Goal: Information Seeking & Learning: Understand process/instructions

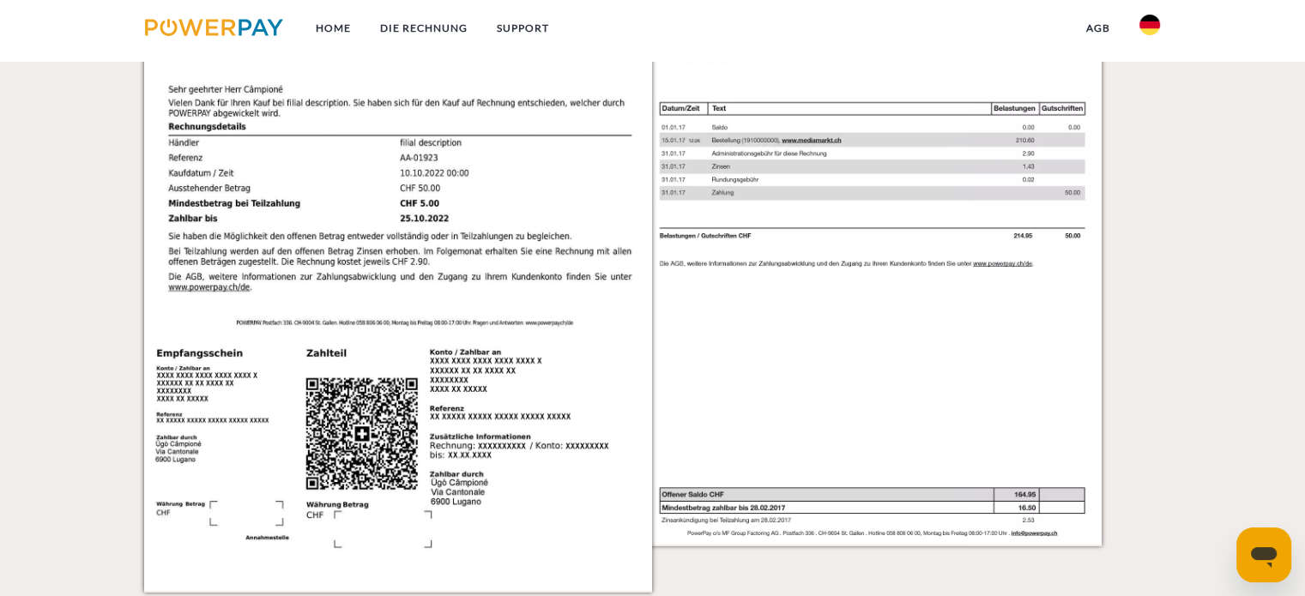
scroll to position [1545, 0]
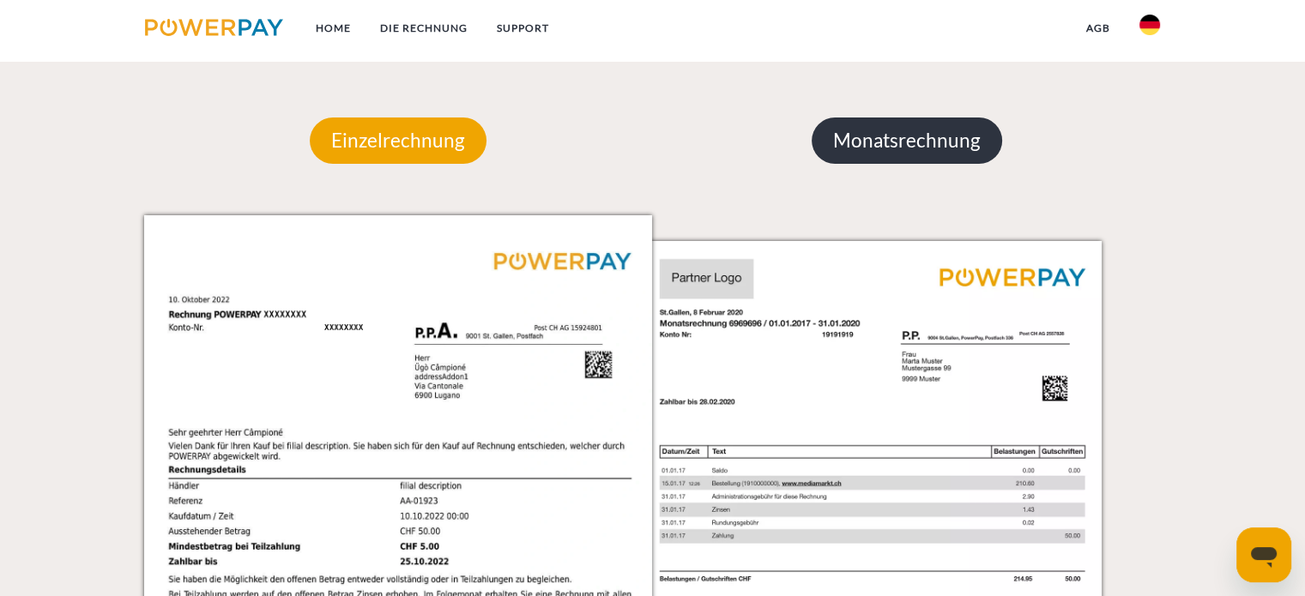
click at [938, 141] on p "Monatsrechnung" at bounding box center [907, 141] width 191 height 46
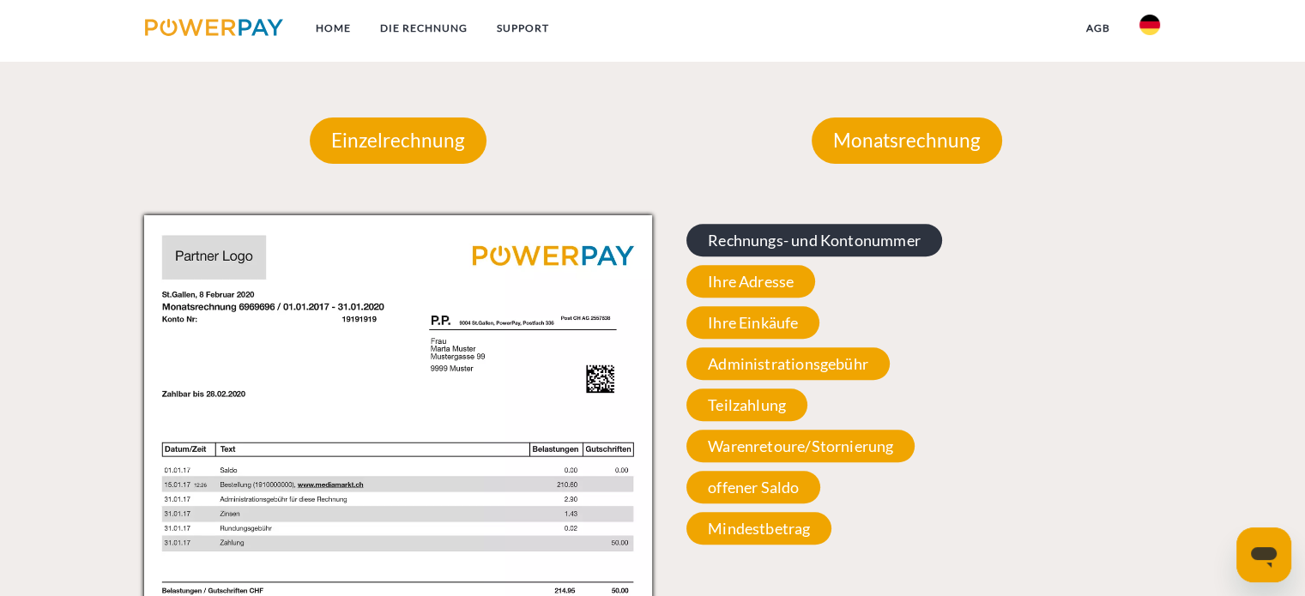
click at [792, 247] on span "Rechnungs- und Kontonummer" at bounding box center [814, 240] width 256 height 33
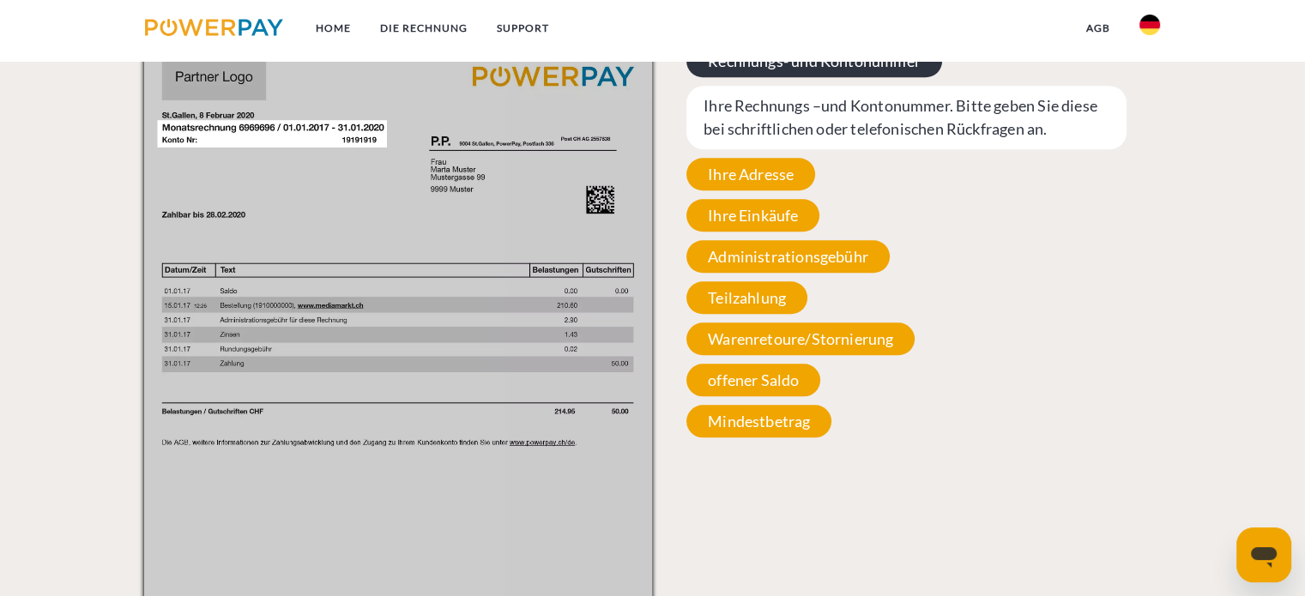
scroll to position [1888, 0]
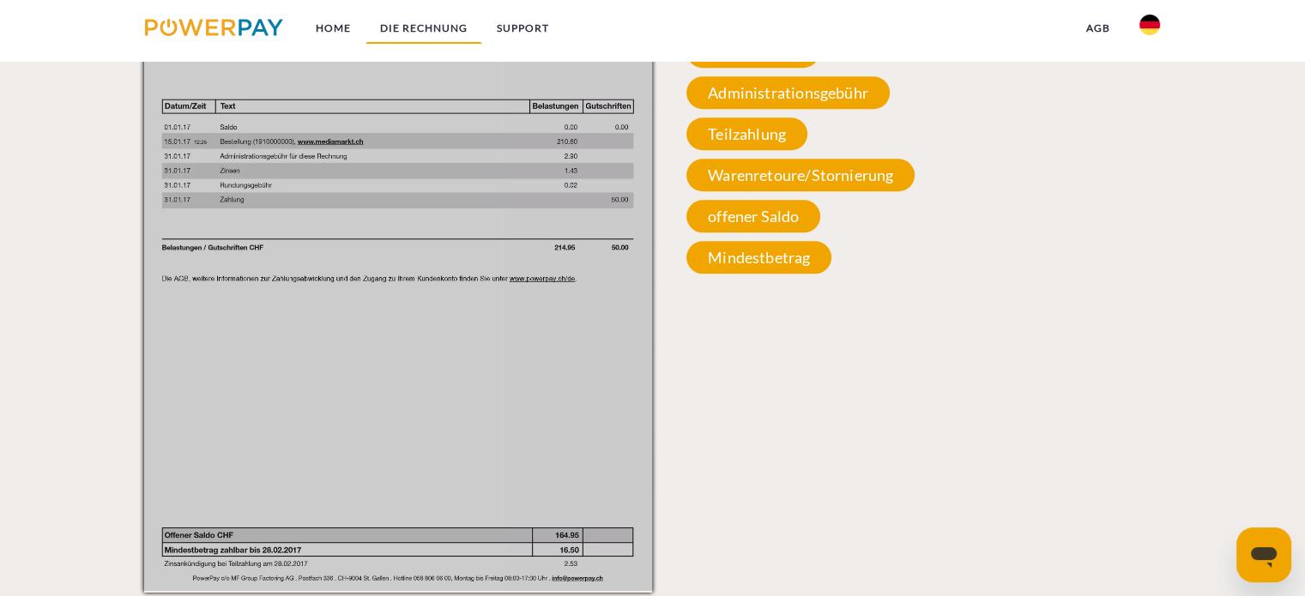
click at [432, 23] on link "DIE RECHNUNG" at bounding box center [424, 28] width 117 height 31
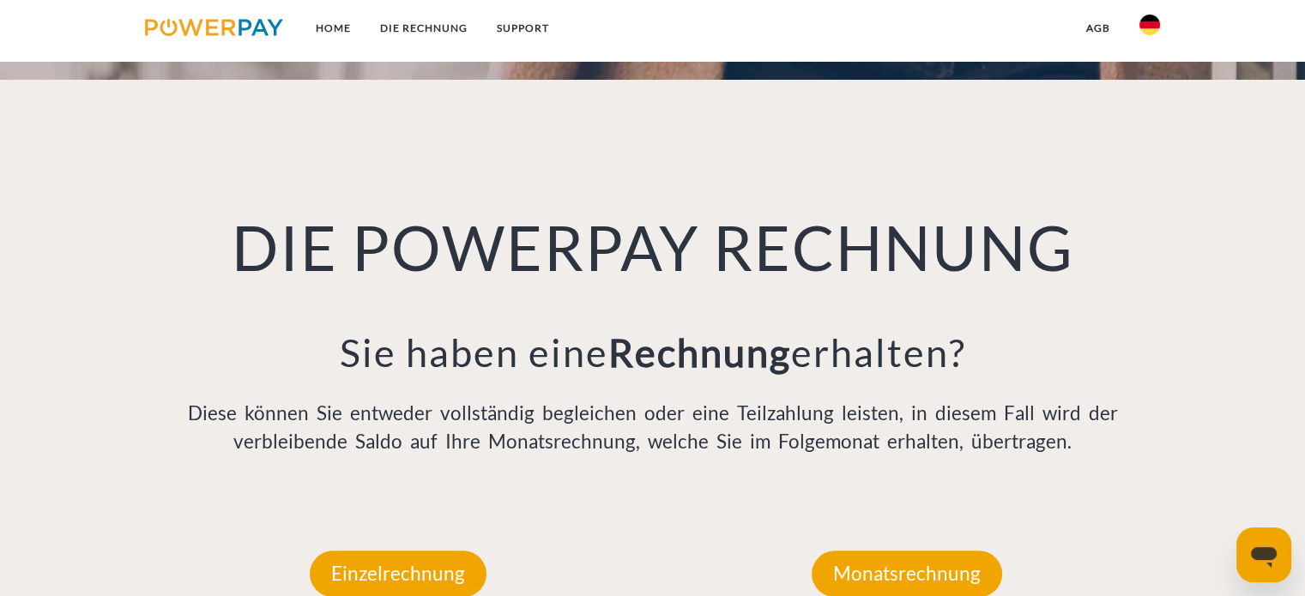
scroll to position [1195, 0]
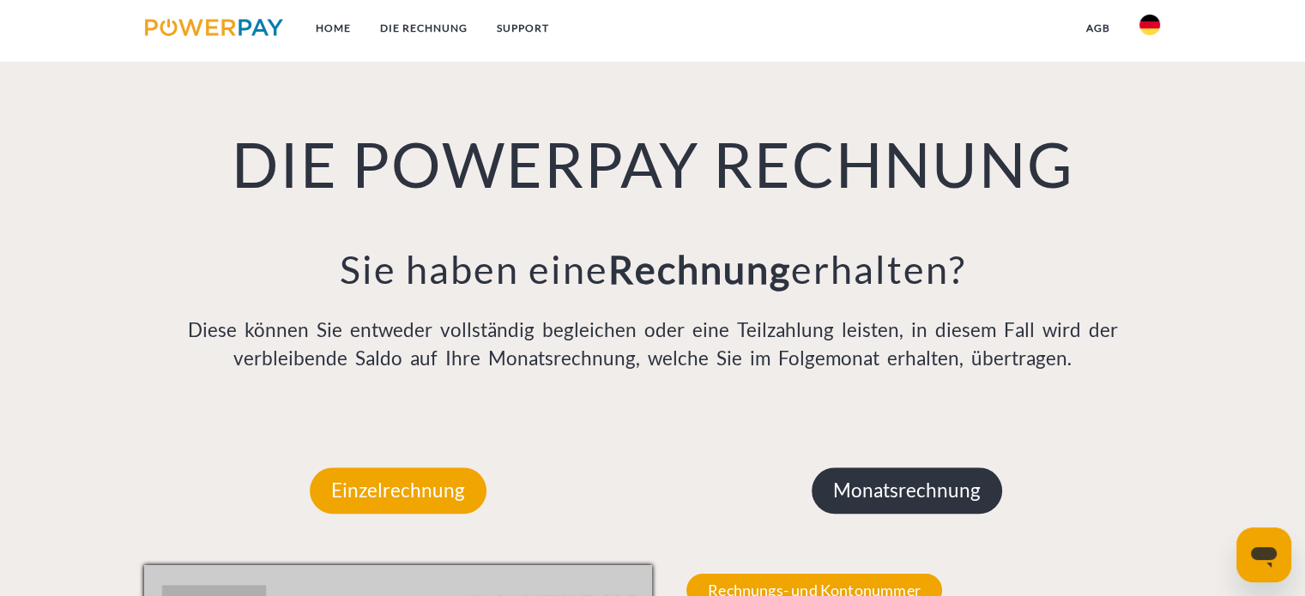
click at [958, 499] on p "Monatsrechnung" at bounding box center [907, 491] width 191 height 46
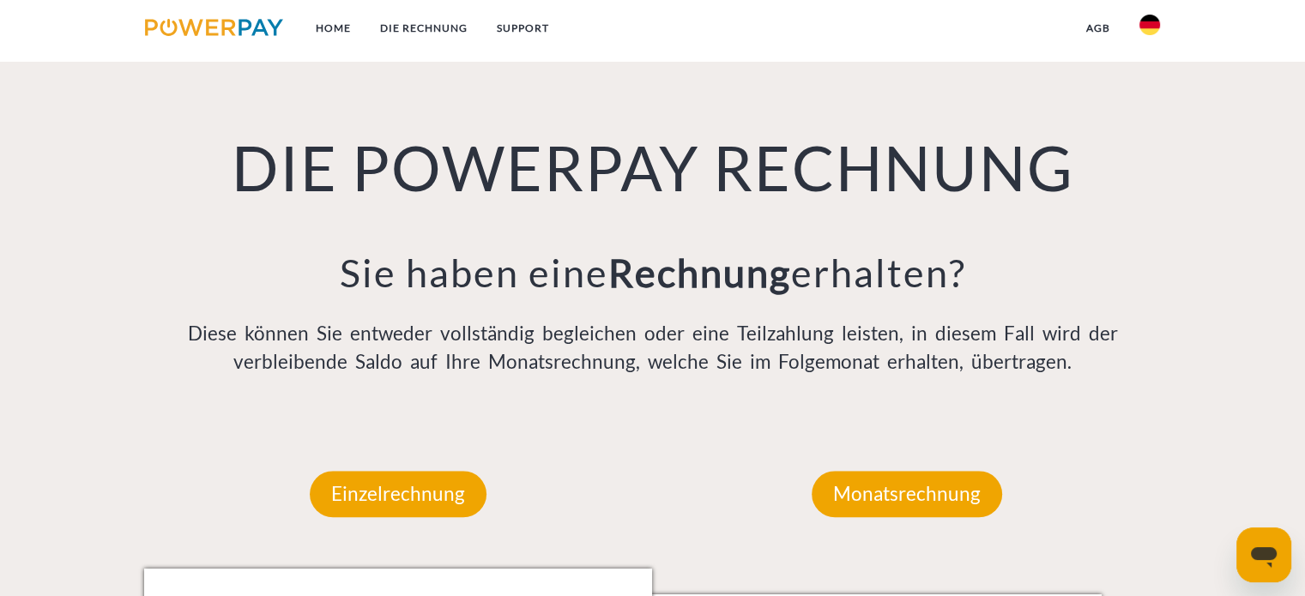
scroll to position [1195, 0]
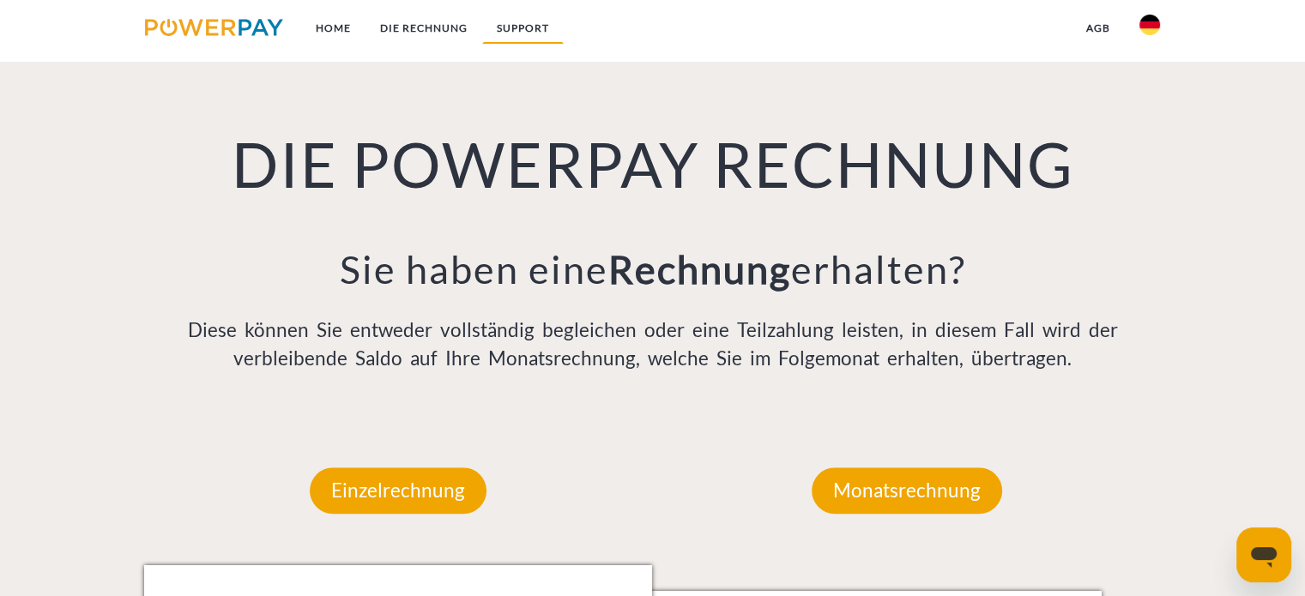
click at [496, 25] on link "SUPPORT" at bounding box center [523, 28] width 82 height 31
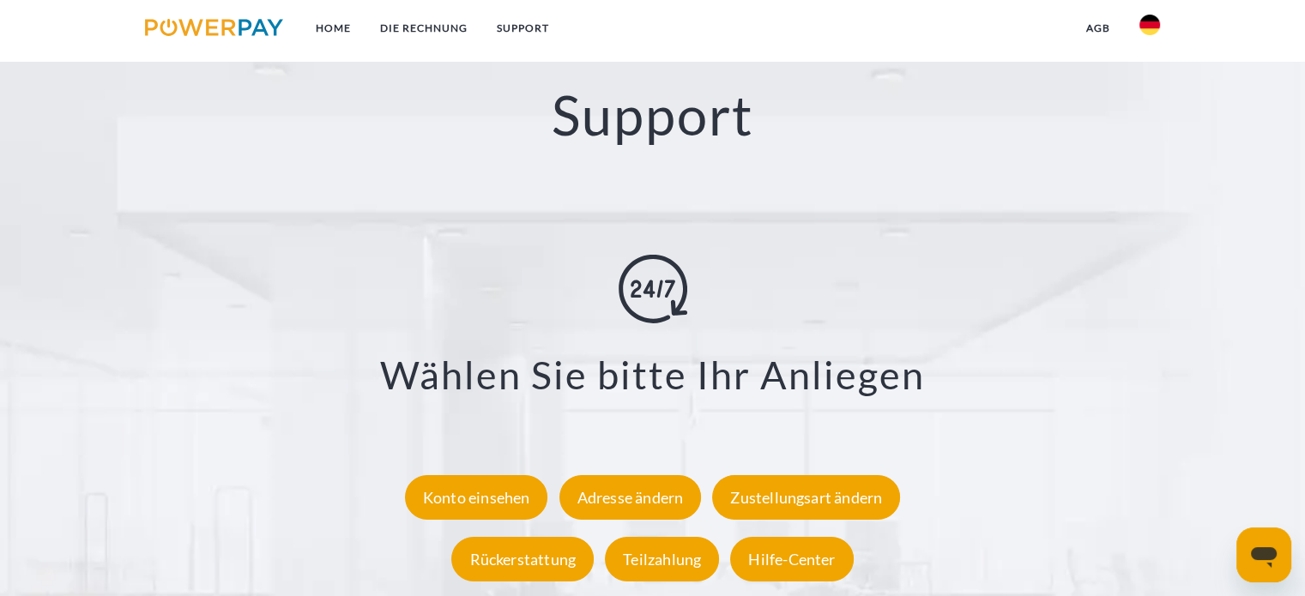
scroll to position [3212, 0]
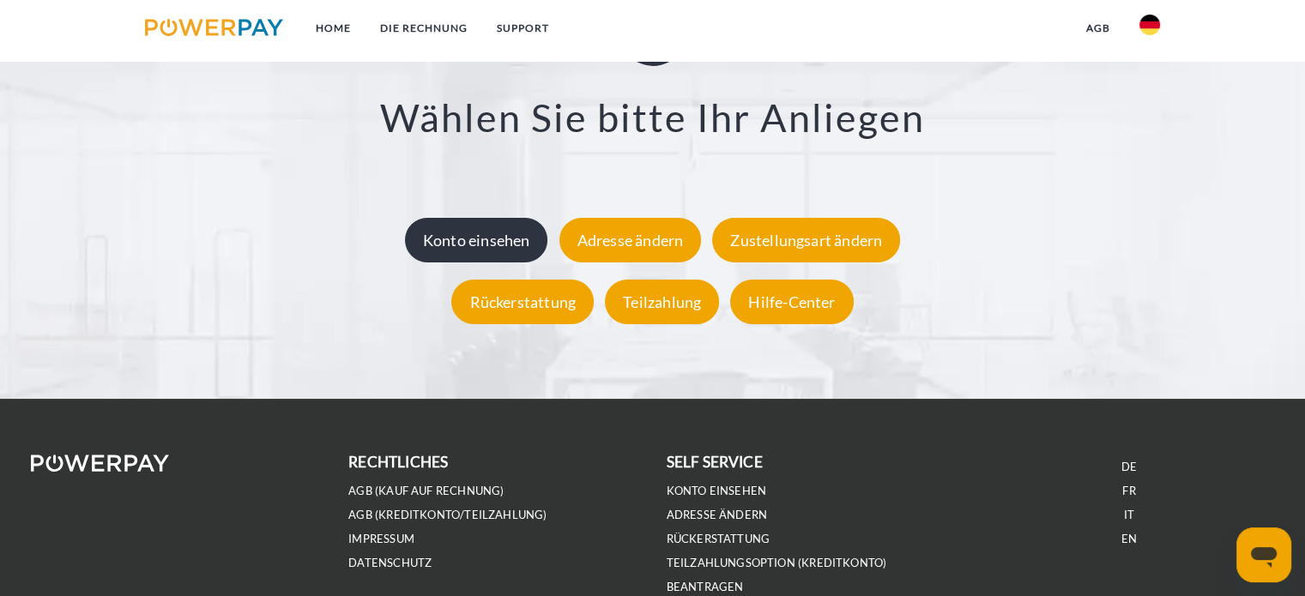
click at [475, 242] on div "Konto einsehen" at bounding box center [476, 240] width 143 height 45
